Goal: Navigation & Orientation: Find specific page/section

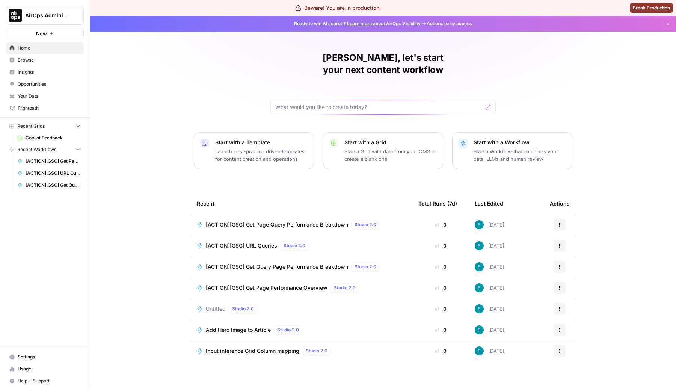
click at [40, 50] on span "Home" at bounding box center [49, 48] width 63 height 7
click at [139, 55] on div "[PERSON_NAME], let's start your next content workflow Start with a Template Lau…" at bounding box center [383, 203] width 586 height 374
click at [48, 377] on span "Help + Support" at bounding box center [49, 380] width 63 height 7
click at [107, 350] on span "AirOps Academy" at bounding box center [125, 353] width 50 height 7
click at [148, 190] on div "[PERSON_NAME], let's start your next content workflow Start with a Template Lau…" at bounding box center [383, 203] width 586 height 374
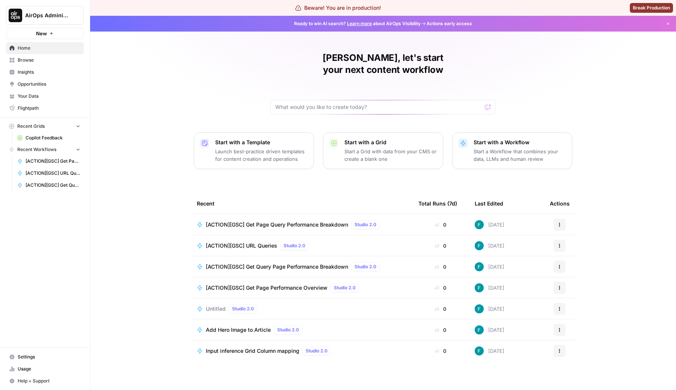
click at [43, 359] on span "Settings" at bounding box center [49, 356] width 63 height 7
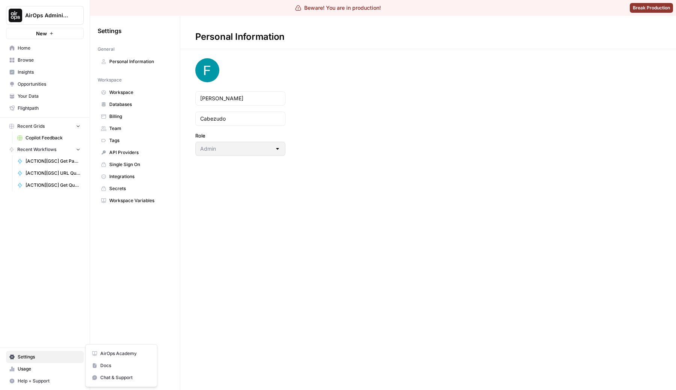
click at [50, 375] on button "Help + Support" at bounding box center [45, 381] width 78 height 12
click at [123, 288] on div "Settings General Personal Information Workspace Workspace Databases Billing Tea…" at bounding box center [135, 203] width 90 height 374
click at [59, 381] on span "Help + Support" at bounding box center [49, 380] width 63 height 7
click at [142, 279] on div "Settings General Personal Information Workspace Workspace Databases Billing Tea…" at bounding box center [135, 203] width 90 height 374
click at [34, 53] on link "Home" at bounding box center [45, 48] width 78 height 12
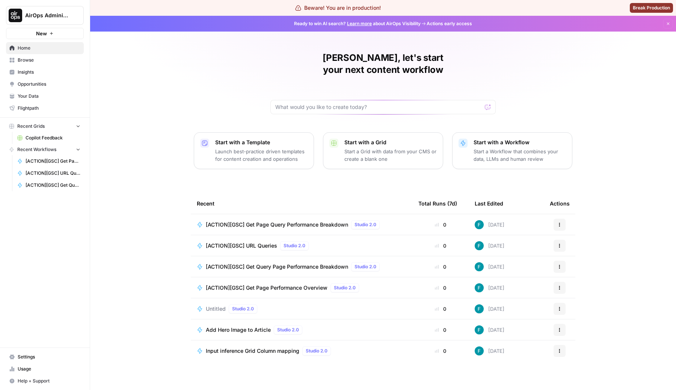
click at [43, 377] on span "Help + Support" at bounding box center [49, 380] width 63 height 7
click at [137, 290] on div "[PERSON_NAME], let's start your next content workflow Start with a Template Lau…" at bounding box center [383, 203] width 586 height 374
click at [114, 113] on div "[PERSON_NAME], let's start your next content workflow Start with a Template Lau…" at bounding box center [383, 203] width 586 height 374
click at [22, 379] on span "Help + Support" at bounding box center [49, 380] width 63 height 7
click at [124, 246] on div "[PERSON_NAME], let's start your next content workflow Start with a Template Lau…" at bounding box center [383, 203] width 586 height 374
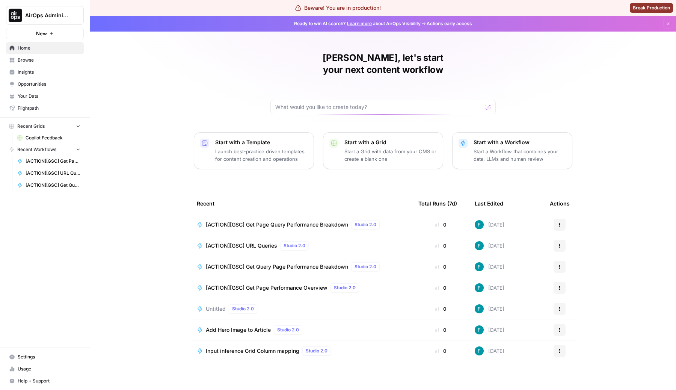
click at [35, 54] on link "Browse" at bounding box center [45, 60] width 78 height 12
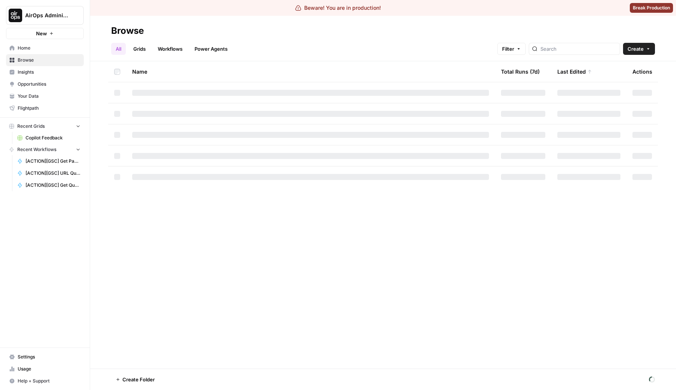
click at [33, 50] on span "Home" at bounding box center [49, 48] width 63 height 7
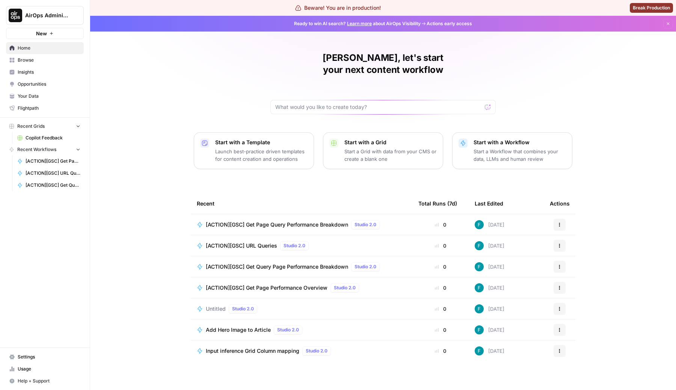
click at [34, 50] on span "Home" at bounding box center [49, 48] width 63 height 7
click at [35, 51] on span "Home" at bounding box center [49, 48] width 63 height 7
click at [59, 357] on span "Settings" at bounding box center [49, 356] width 63 height 7
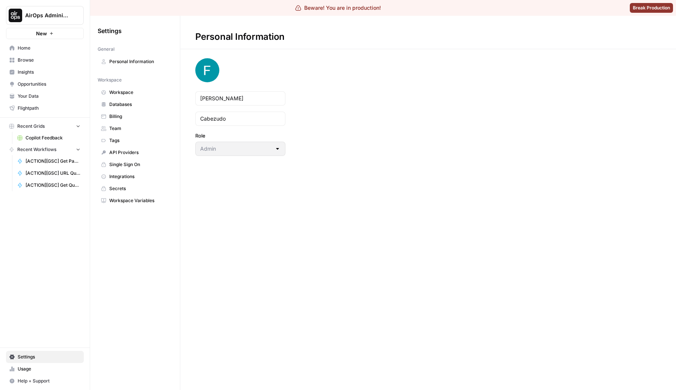
click at [32, 48] on span "Home" at bounding box center [49, 48] width 63 height 7
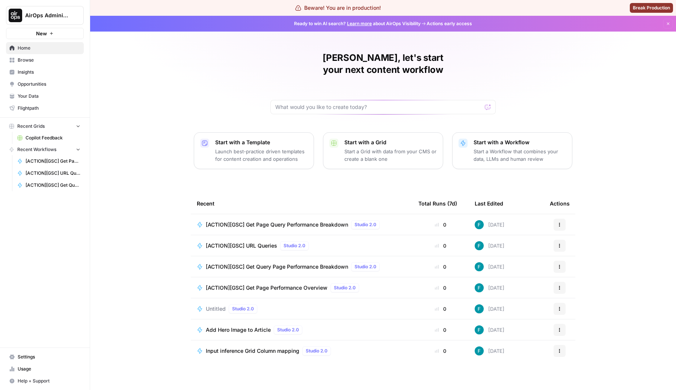
click at [37, 378] on span "Help + Support" at bounding box center [49, 380] width 63 height 7
click at [106, 292] on div "[PERSON_NAME], let's start your next content workflow Start with a Template Lau…" at bounding box center [383, 203] width 586 height 374
click at [56, 49] on span "Home" at bounding box center [49, 48] width 63 height 7
click at [124, 97] on div "[PERSON_NAME], let's start your next content workflow Start with a Template Lau…" at bounding box center [383, 203] width 586 height 374
click at [47, 378] on span "Help + Support" at bounding box center [49, 380] width 63 height 7
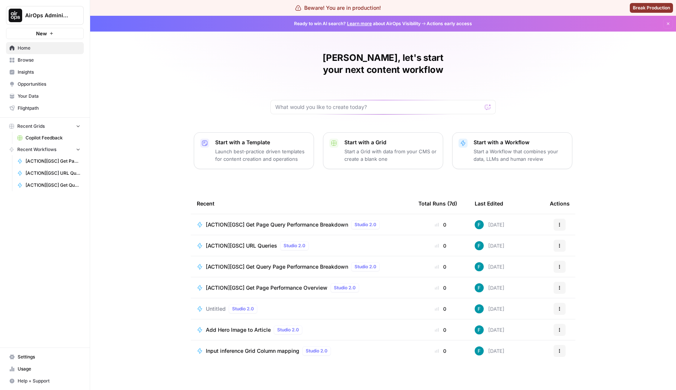
click at [132, 314] on div "[PERSON_NAME], let's start your next content workflow Start with a Template Lau…" at bounding box center [383, 203] width 586 height 374
click at [37, 47] on span "Home" at bounding box center [49, 48] width 63 height 7
click at [44, 379] on span "Help + Support" at bounding box center [49, 380] width 63 height 7
click at [147, 220] on div "[PERSON_NAME], let's start your next content workflow Start with a Template Lau…" at bounding box center [383, 203] width 586 height 374
